Goal: Ask a question

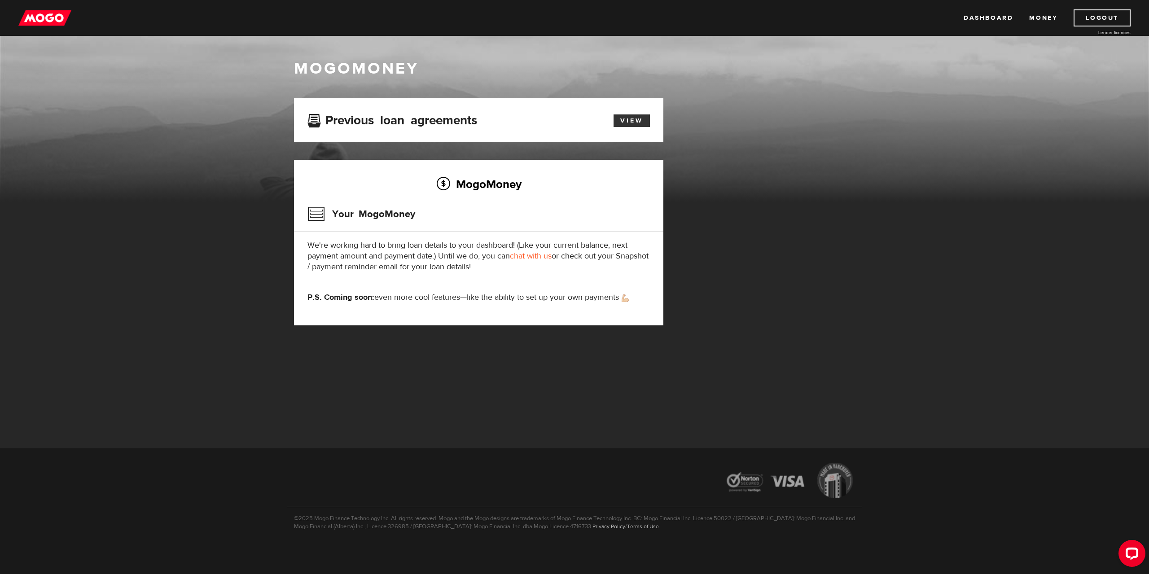
click at [643, 119] on link "View" at bounding box center [632, 120] width 36 height 13
click at [360, 119] on h3 "Previous loan agreements" at bounding box center [392, 119] width 170 height 12
click at [384, 119] on h3 "Previous loan agreements" at bounding box center [392, 119] width 170 height 12
click at [444, 124] on h3 "Previous loan agreements" at bounding box center [392, 119] width 170 height 12
click at [63, 19] on img at bounding box center [44, 17] width 53 height 17
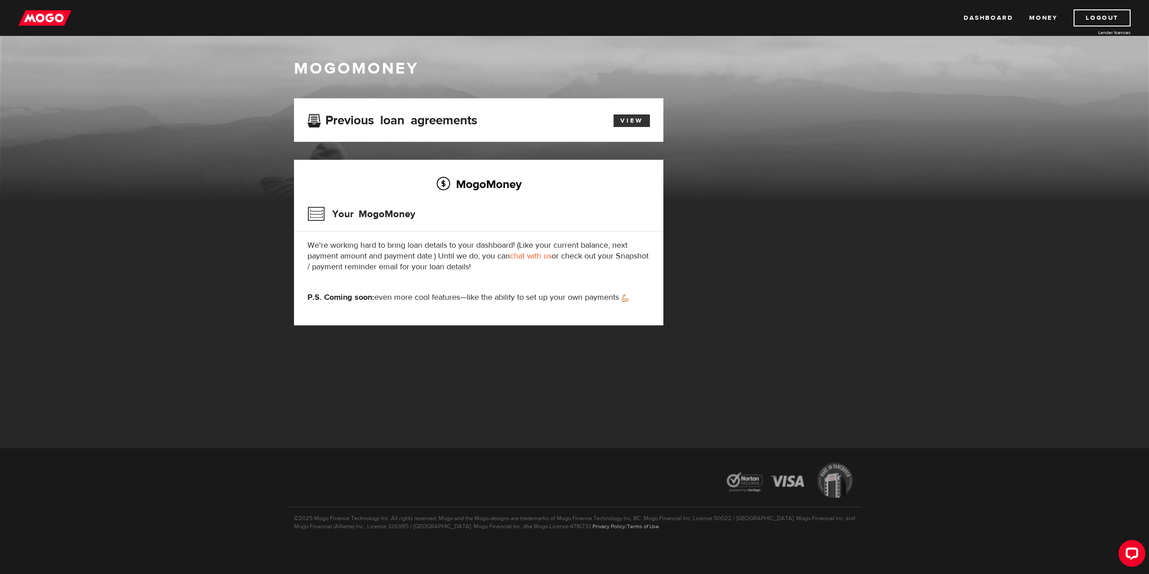
click at [631, 117] on link "View" at bounding box center [632, 120] width 36 height 13
click at [530, 254] on link "chat with us" at bounding box center [531, 256] width 42 height 10
click at [37, 12] on img at bounding box center [44, 17] width 53 height 17
click at [636, 123] on link "View" at bounding box center [632, 120] width 36 height 13
